Goal: Manage account settings

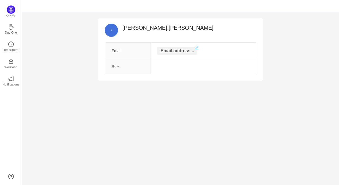
click at [181, 51] on p "Email address..." at bounding box center [177, 51] width 40 height 8
click at [177, 51] on input "text" at bounding box center [177, 51] width 55 height 9
type input "[PERSON_NAME][EMAIL_ADDRESS][PERSON_NAME][DOMAIN_NAME]"
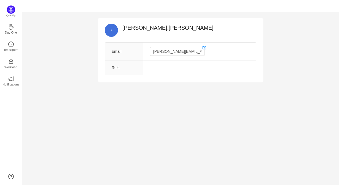
click at [166, 63] on td at bounding box center [199, 68] width 113 height 15
click at [164, 66] on td at bounding box center [199, 68] width 113 height 15
click at [169, 69] on td at bounding box center [199, 68] width 113 height 15
click at [162, 70] on td at bounding box center [199, 68] width 113 height 15
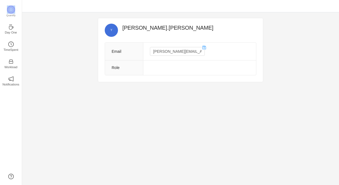
click at [162, 70] on td at bounding box center [199, 68] width 113 height 15
click at [191, 68] on td at bounding box center [199, 68] width 113 height 15
click at [191, 63] on td at bounding box center [199, 68] width 113 height 15
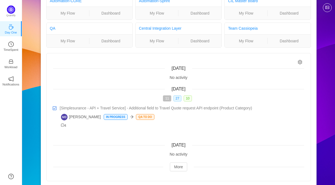
scroll to position [42, 0]
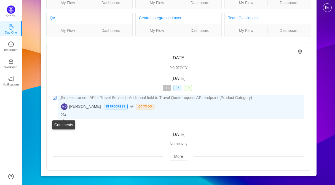
click at [63, 115] on icon "icon: message" at bounding box center [63, 115] width 4 height 4
click at [62, 116] on icon "icon: message" at bounding box center [63, 115] width 4 height 4
click at [65, 114] on span "4" at bounding box center [64, 115] width 6 height 4
click at [62, 116] on icon "icon: message" at bounding box center [63, 115] width 4 height 4
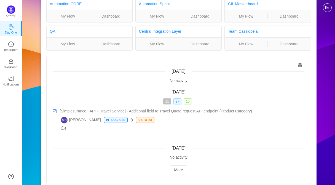
scroll to position [23, 0]
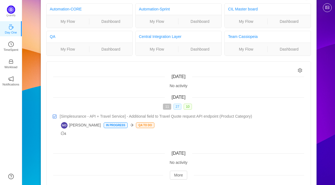
click at [179, 105] on span "27" at bounding box center [177, 107] width 8 height 6
click at [180, 107] on icon "icon: close" at bounding box center [179, 106] width 2 height 2
click at [167, 107] on span "11" at bounding box center [167, 107] width 8 height 6
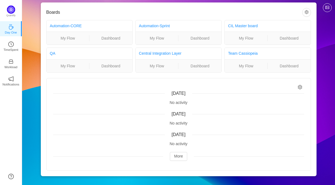
scroll to position [6, 0]
click at [180, 126] on div "No activity" at bounding box center [178, 124] width 251 height 6
click at [179, 122] on div "No activity" at bounding box center [178, 124] width 251 height 6
click at [177, 118] on div "Yesterday No activity" at bounding box center [178, 118] width 251 height 15
click at [177, 129] on div "Today No activity Yesterday No activity Sunday, August 24 No activity More" at bounding box center [179, 124] width 264 height 92
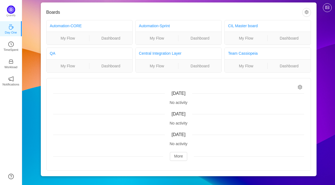
click at [178, 104] on div "No activity" at bounding box center [178, 103] width 251 height 6
